Goal: Find specific page/section: Find specific page/section

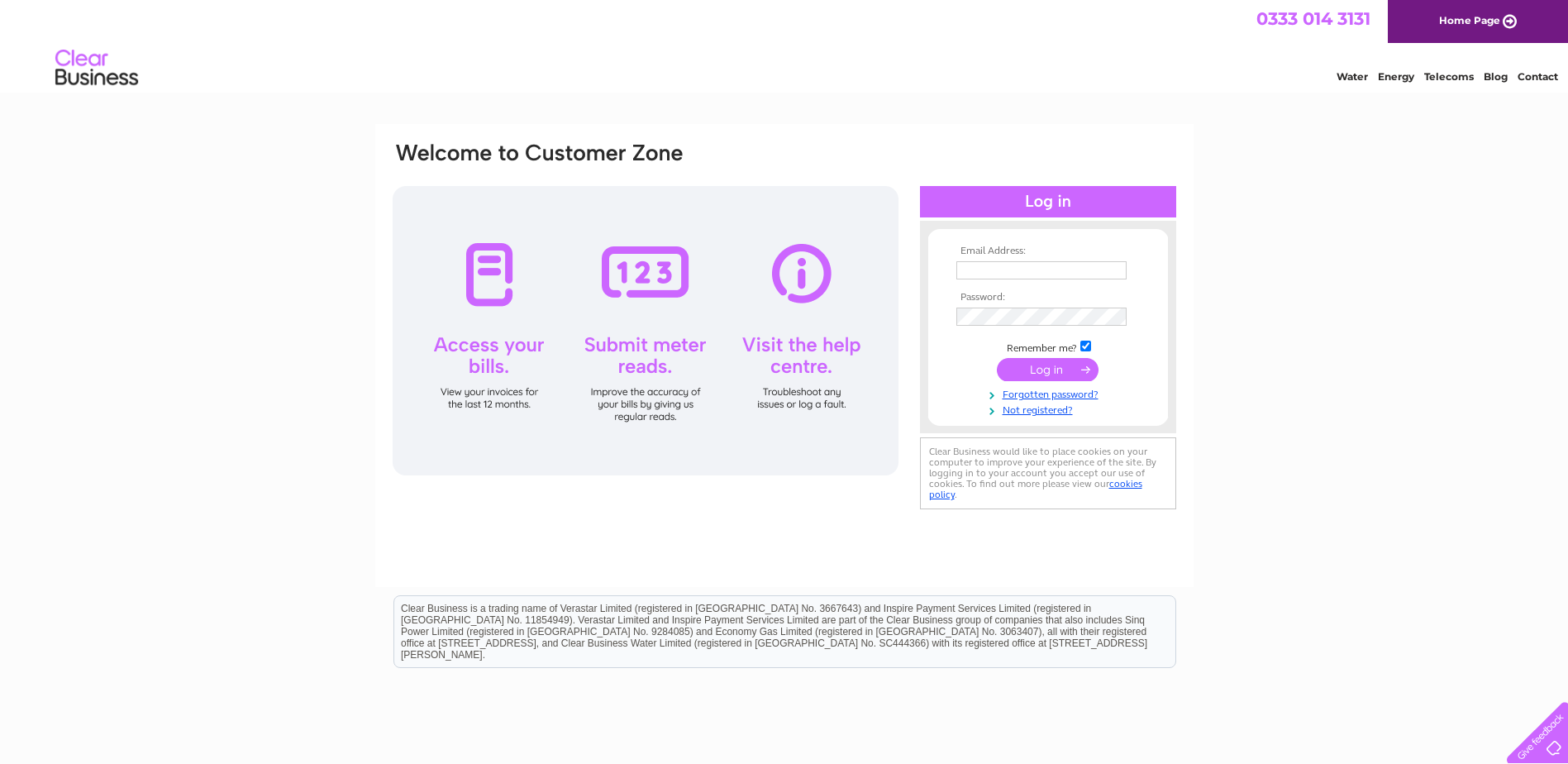
type input "jo@hpwales.co.uk"
click at [1047, 370] on input "submit" at bounding box center [1048, 369] width 102 height 23
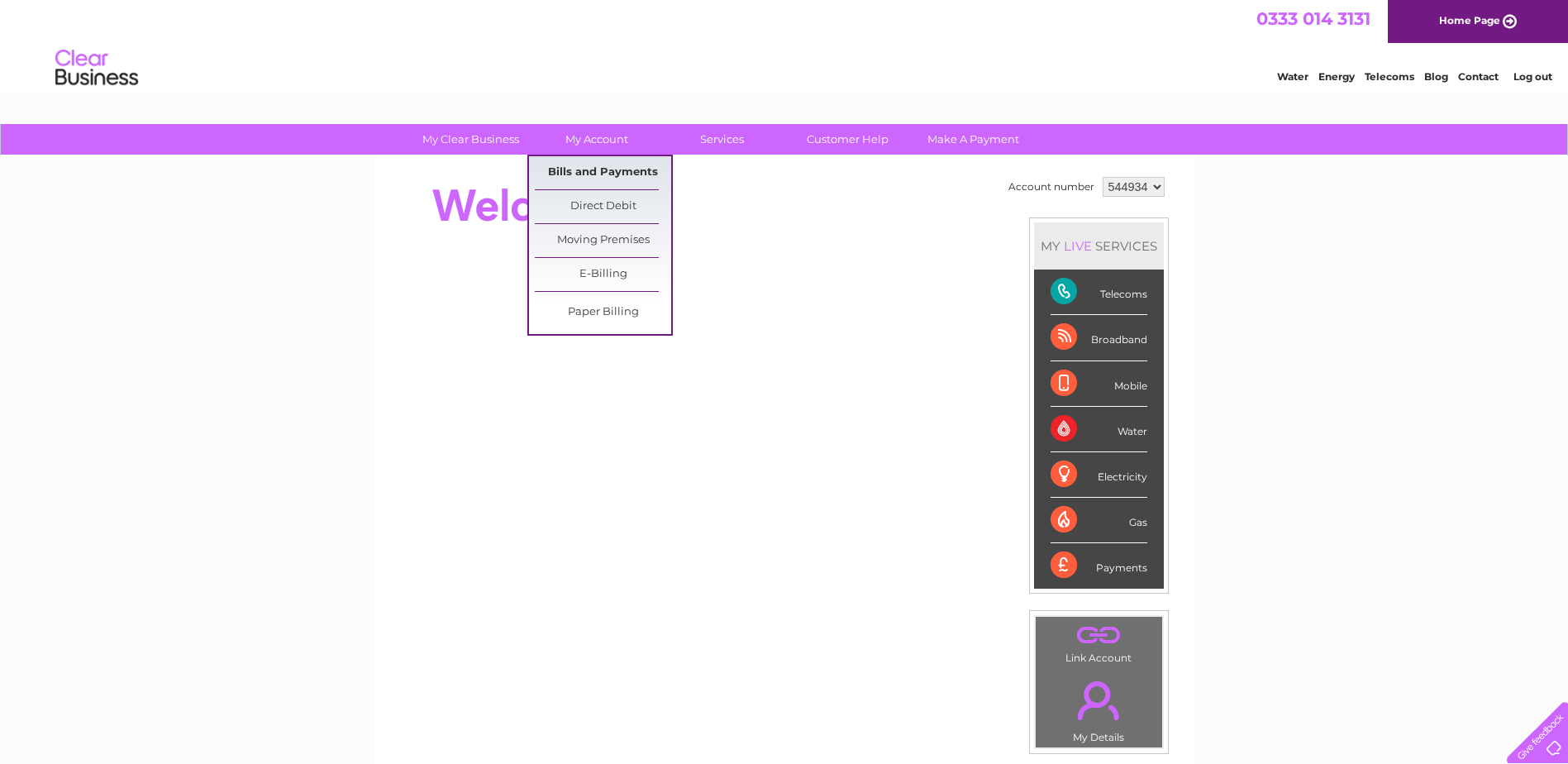
click at [602, 164] on link "Bills and Payments" at bounding box center [603, 172] width 136 height 33
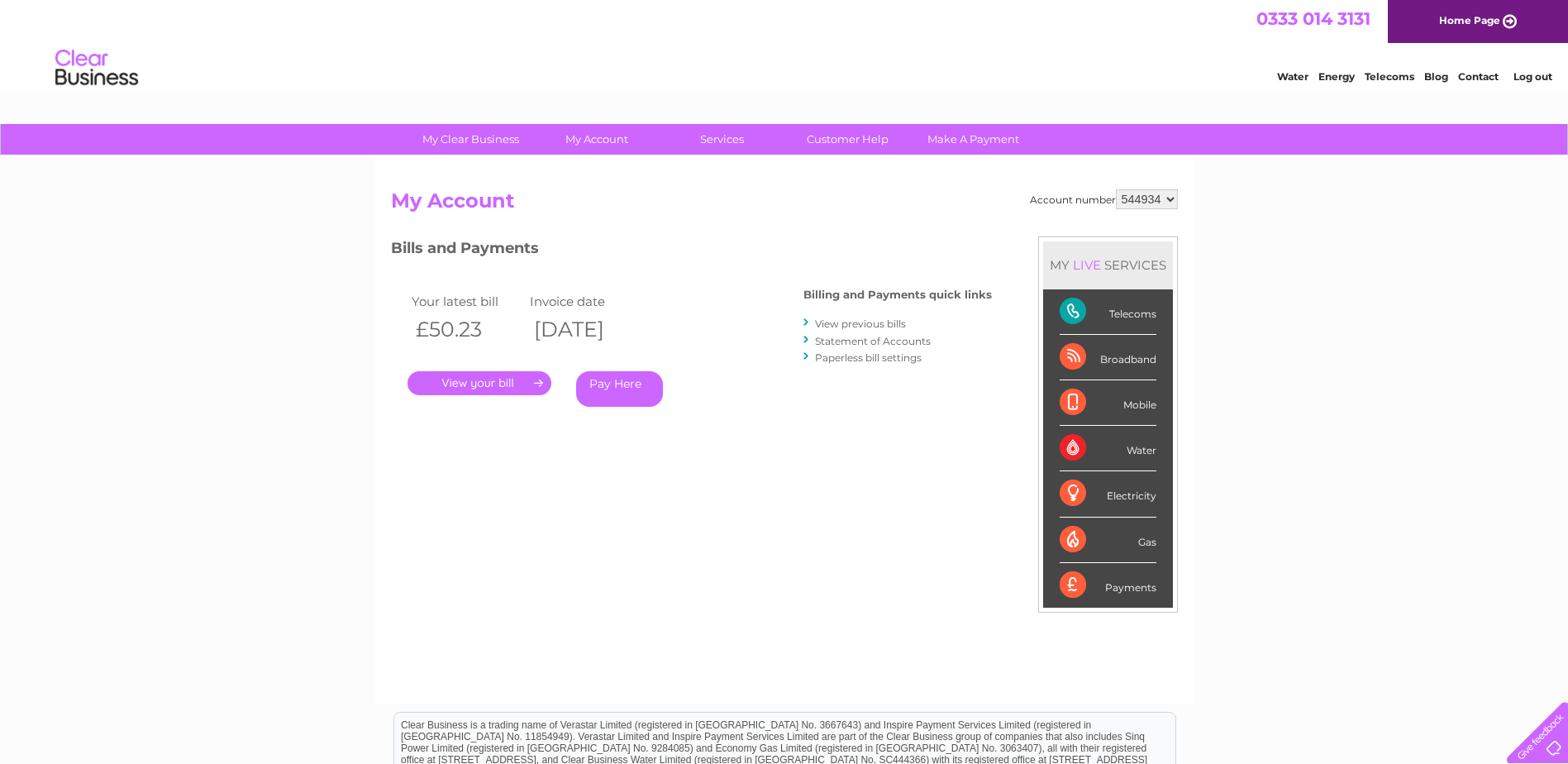
click at [472, 379] on link "." at bounding box center [479, 383] width 143 height 24
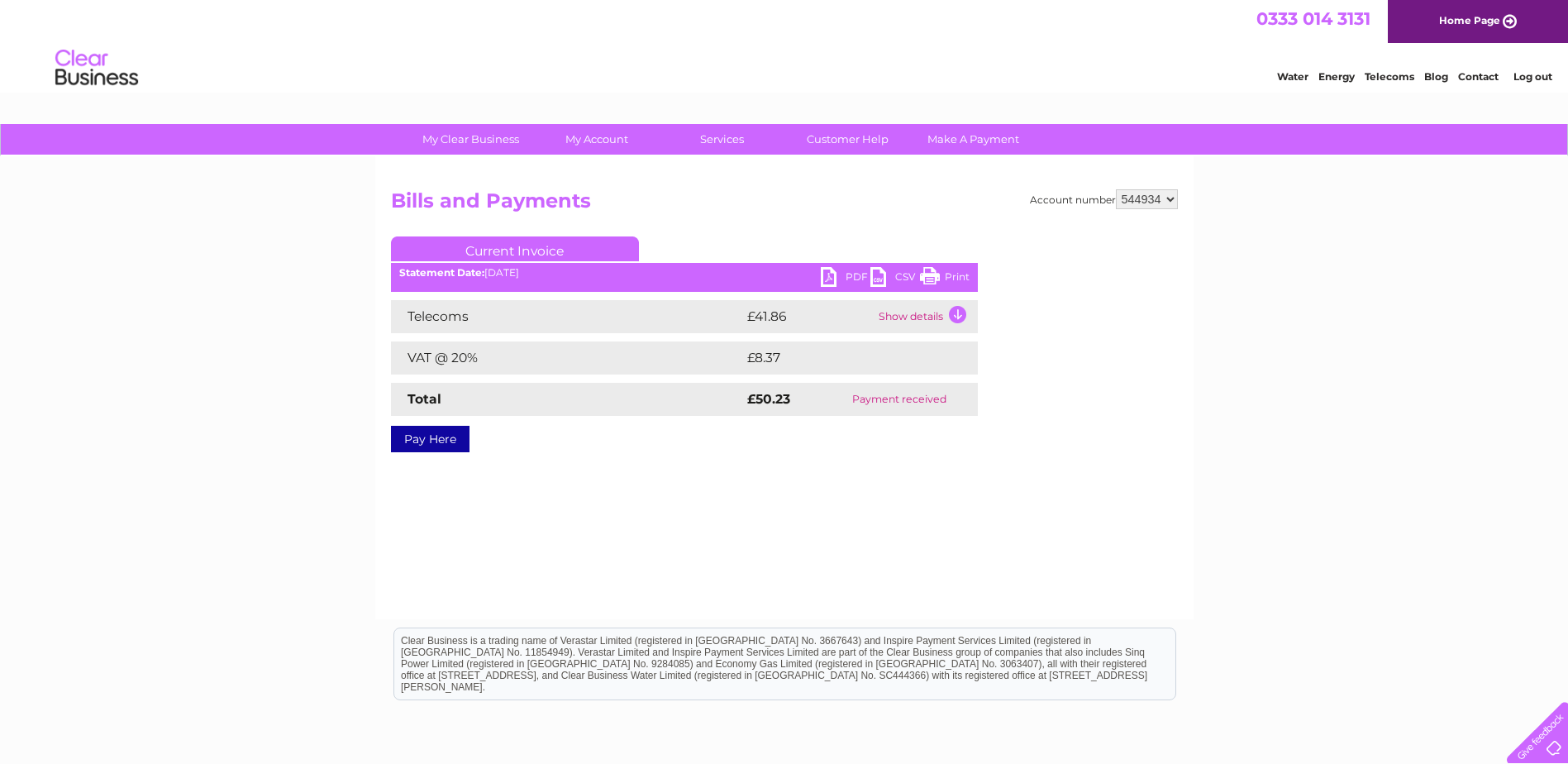
click at [838, 273] on link "PDF" at bounding box center [846, 279] width 50 height 24
